Goal: Task Accomplishment & Management: Manage account settings

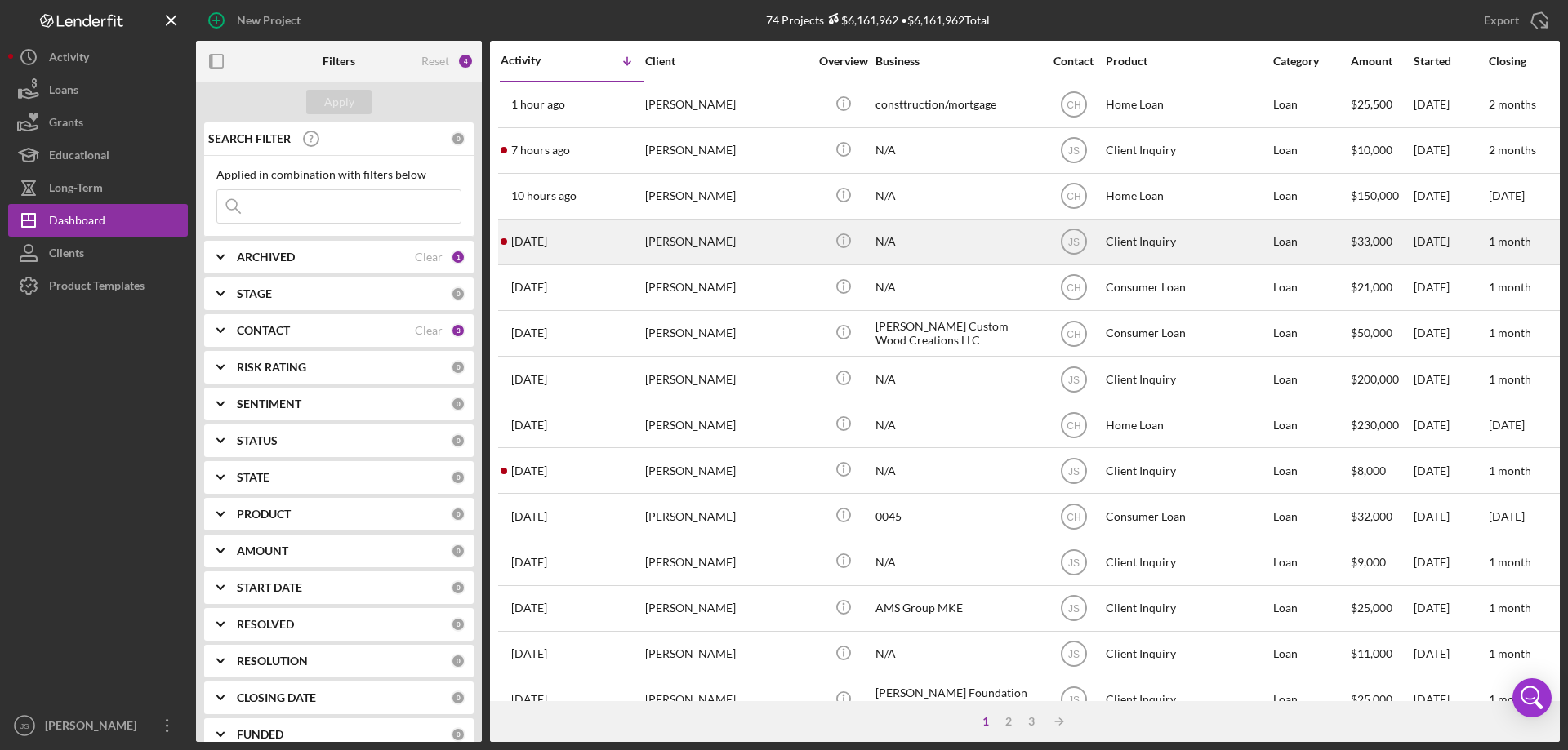
click at [601, 248] on div "[DATE] [PERSON_NAME]" at bounding box center [572, 242] width 143 height 43
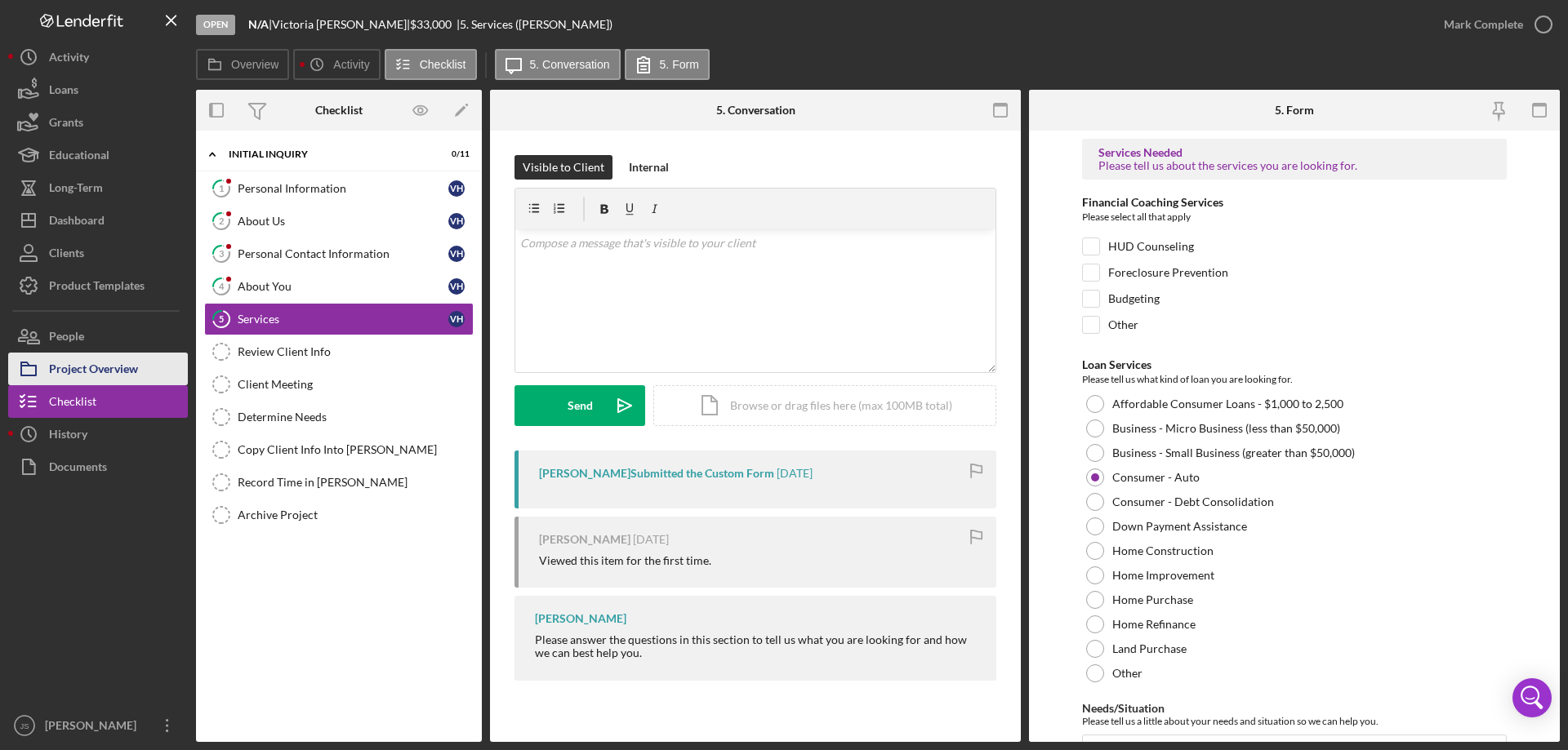
click at [118, 366] on div "Project Overview" at bounding box center [94, 371] width 89 height 36
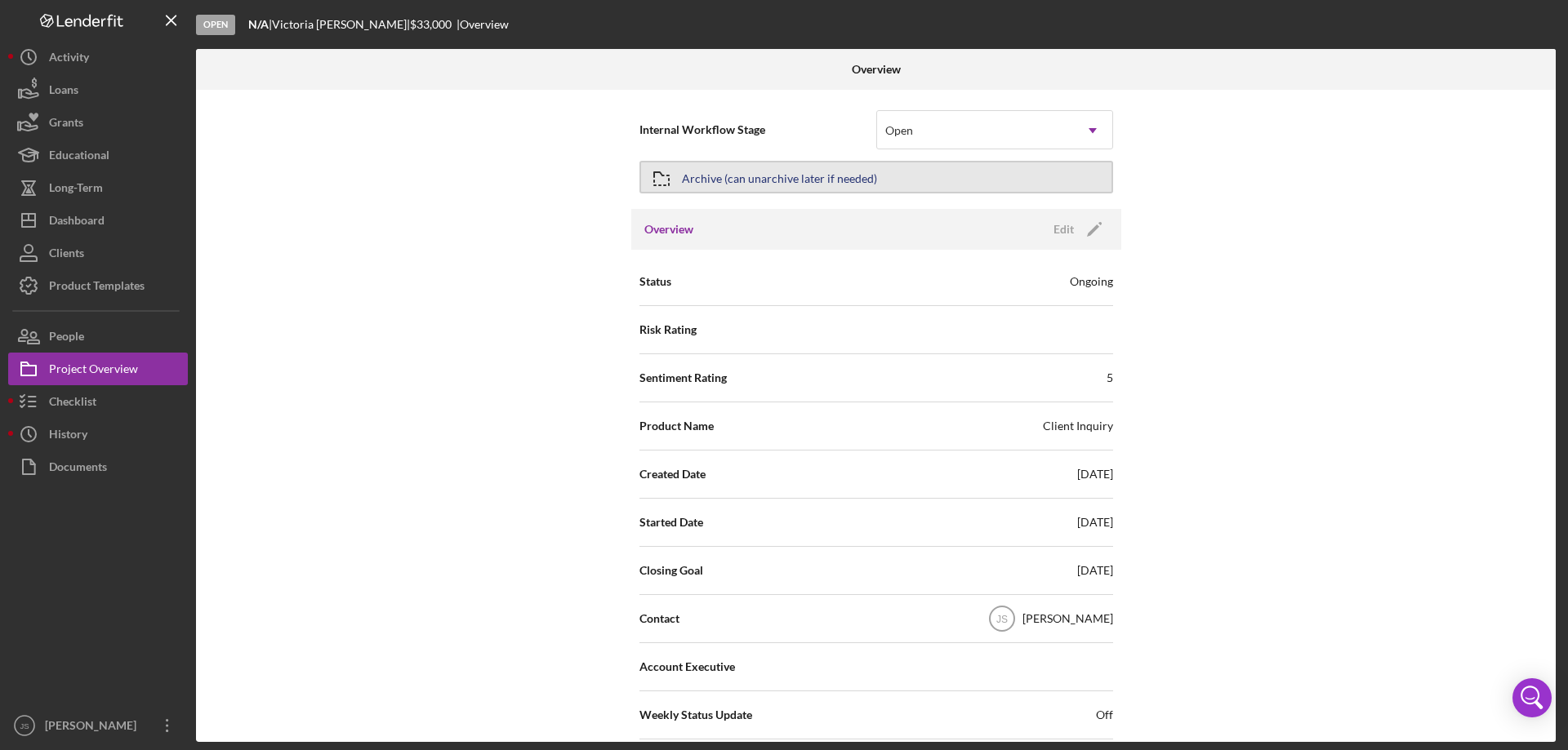
click at [802, 167] on div "Archive (can unarchive later if needed)" at bounding box center [780, 177] width 195 height 30
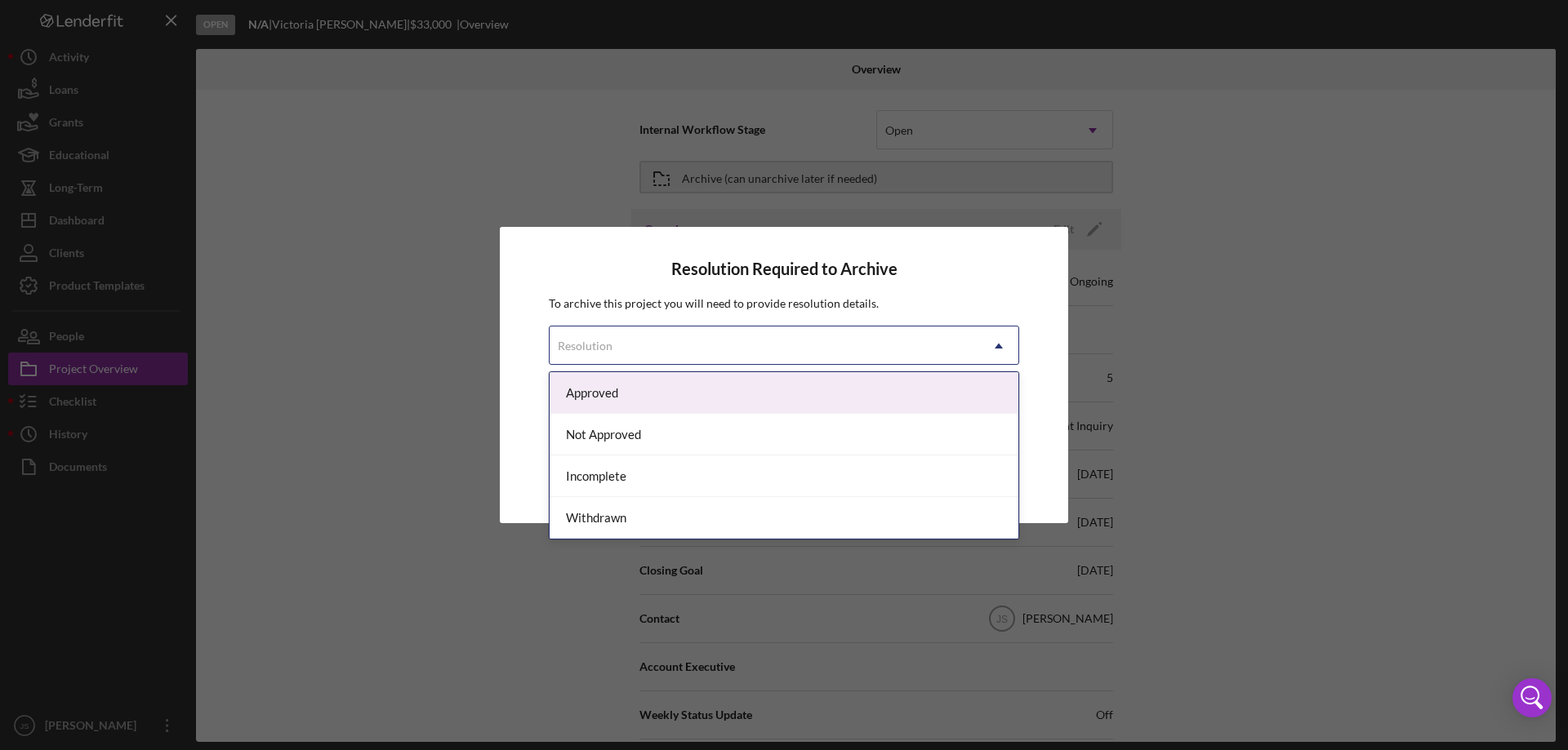
click at [684, 343] on div "Resolution" at bounding box center [764, 346] width 430 height 37
click at [659, 395] on div "Approved" at bounding box center [783, 393] width 468 height 41
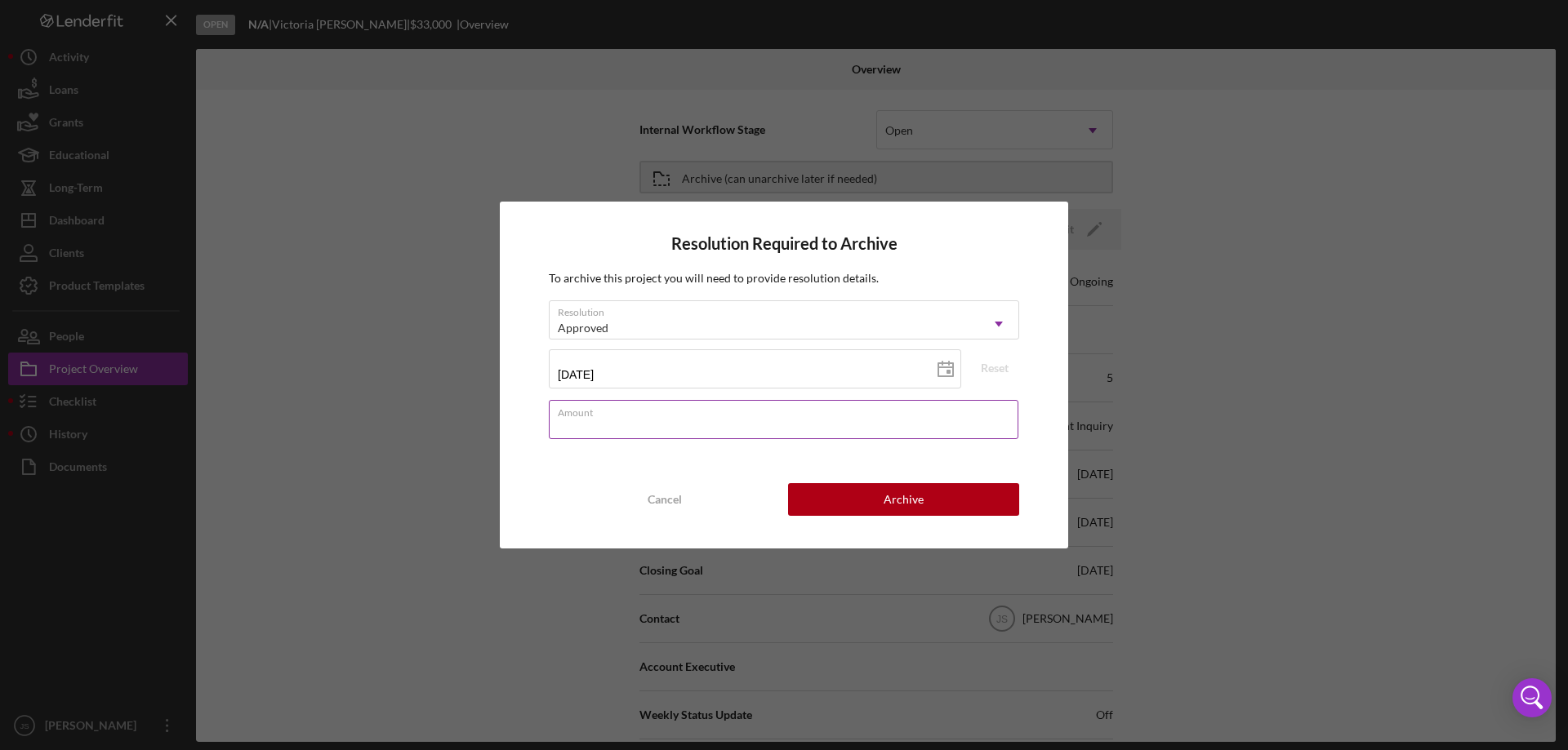
click at [644, 417] on div "Amount" at bounding box center [784, 420] width 470 height 40
type input "$0"
click at [888, 494] on div "Archive" at bounding box center [903, 499] width 40 height 33
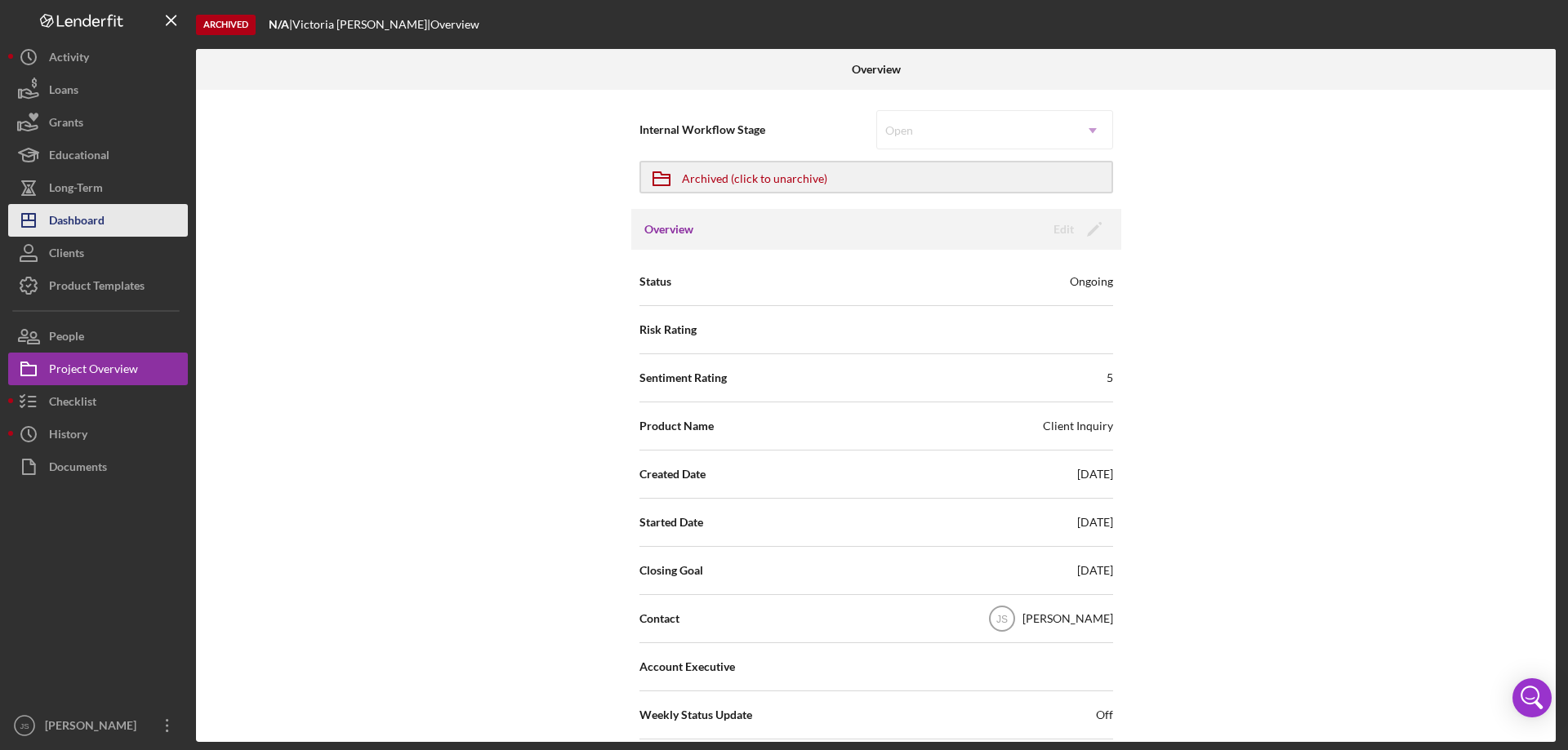
click at [115, 221] on button "Icon/Dashboard Dashboard" at bounding box center [98, 220] width 179 height 33
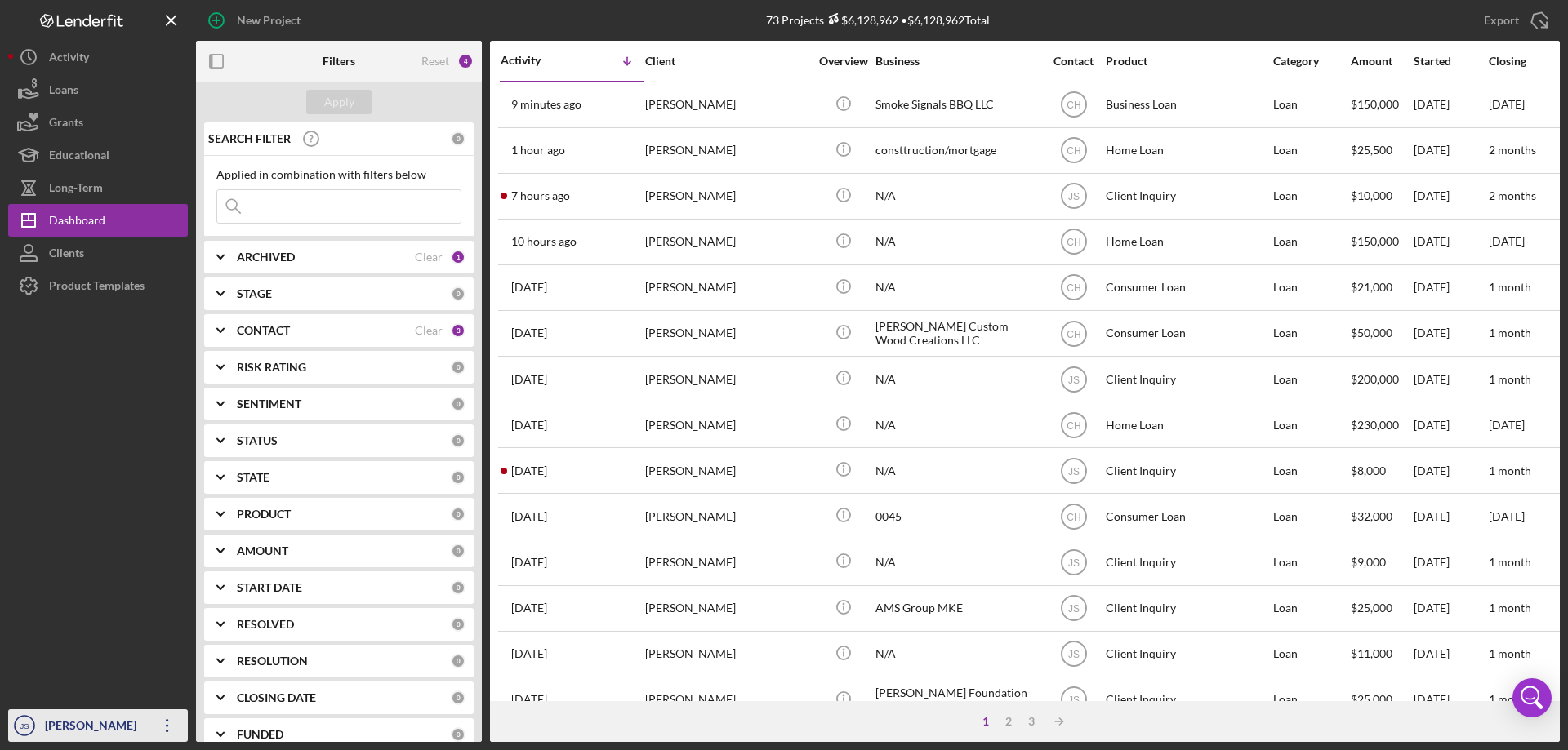
click at [82, 726] on div "[PERSON_NAME]" at bounding box center [94, 727] width 107 height 36
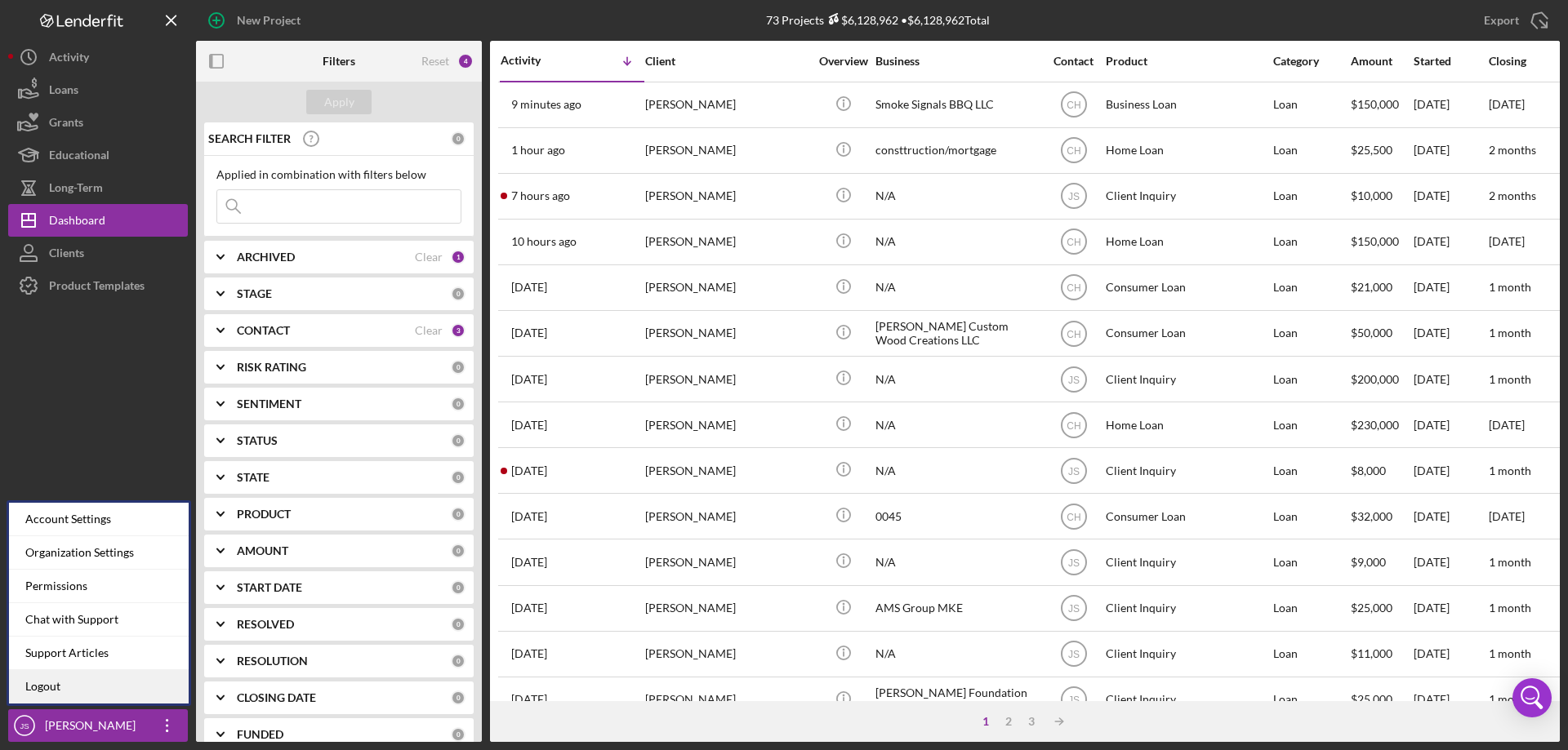
click at [45, 684] on link "Logout" at bounding box center [99, 687] width 179 height 34
